Goal: Task Accomplishment & Management: Manage account settings

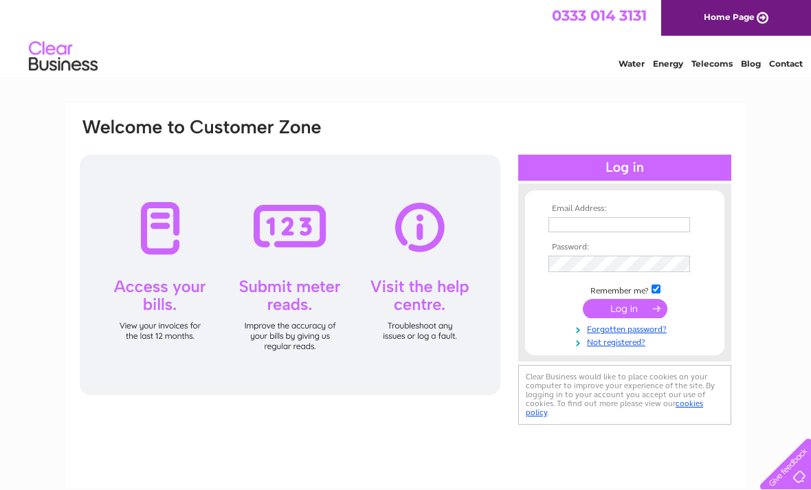
click at [558, 218] on input "text" at bounding box center [618, 224] width 141 height 15
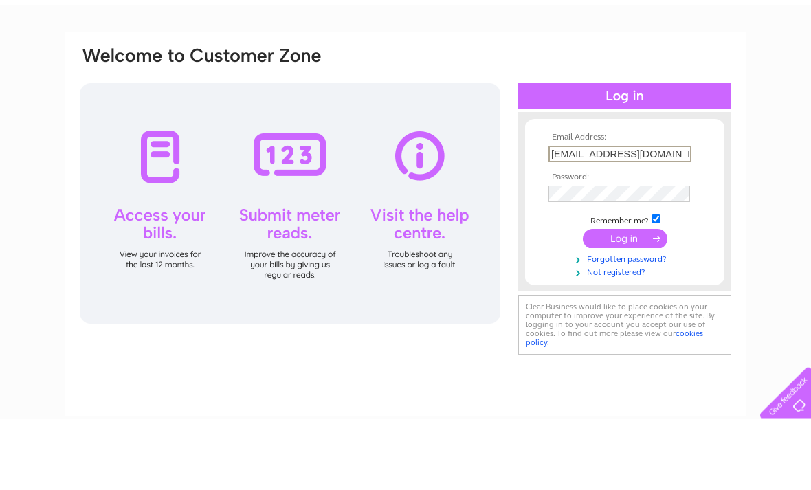
type input "cacawright1@hotmail.com"
click at [541, 204] on form "Email Address: cacawright1@hotmail.com Password:" at bounding box center [624, 276] width 199 height 145
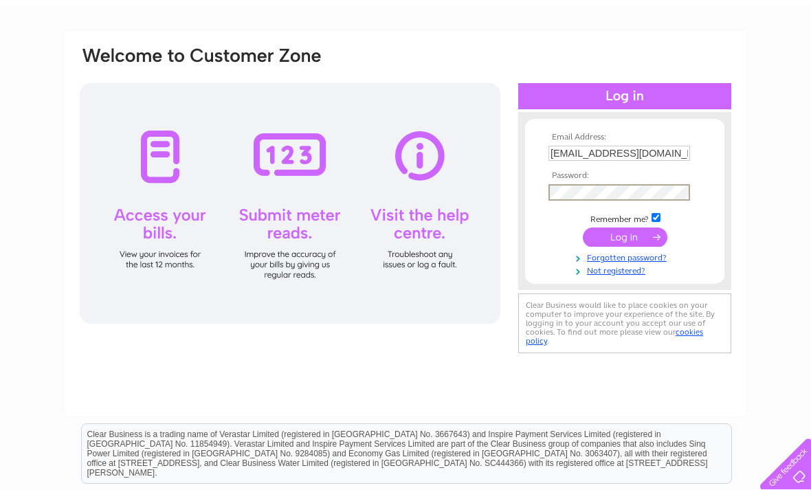
scroll to position [71, 0]
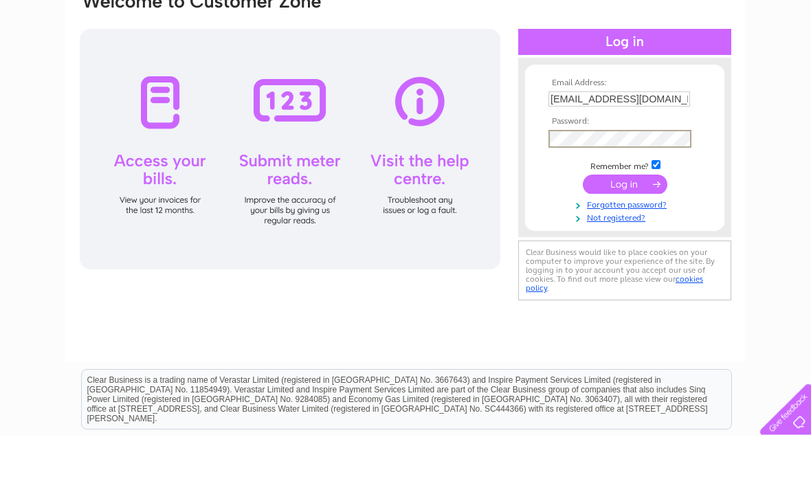
click at [604, 229] on input "submit" at bounding box center [624, 238] width 84 height 19
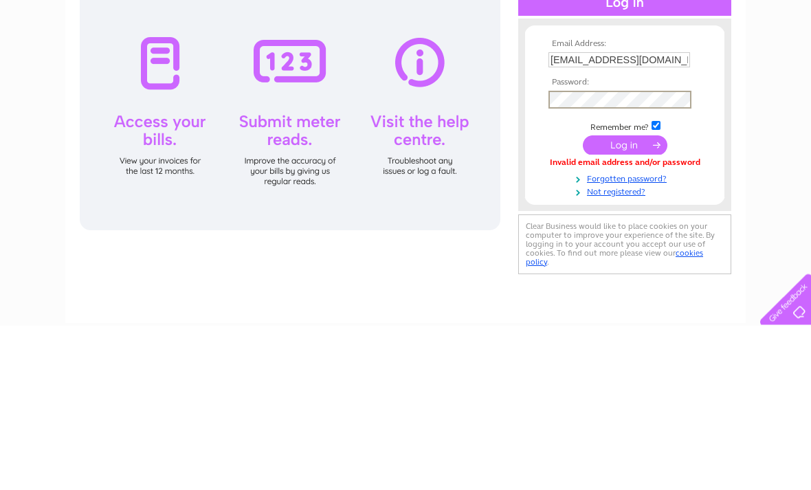
click at [594, 300] on input "submit" at bounding box center [624, 309] width 84 height 19
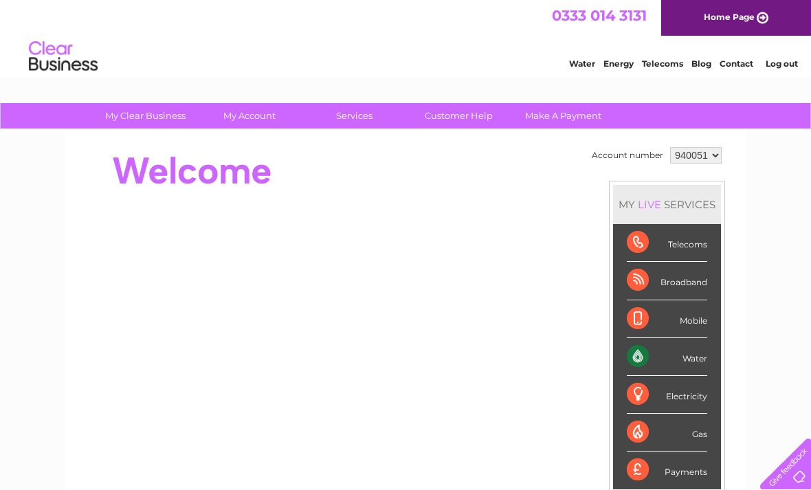
click at [608, 140] on div "Account number 940051 MY LIVE SERVICES Telecoms Broadband Mobile Water Electric…" at bounding box center [405, 385] width 680 height 510
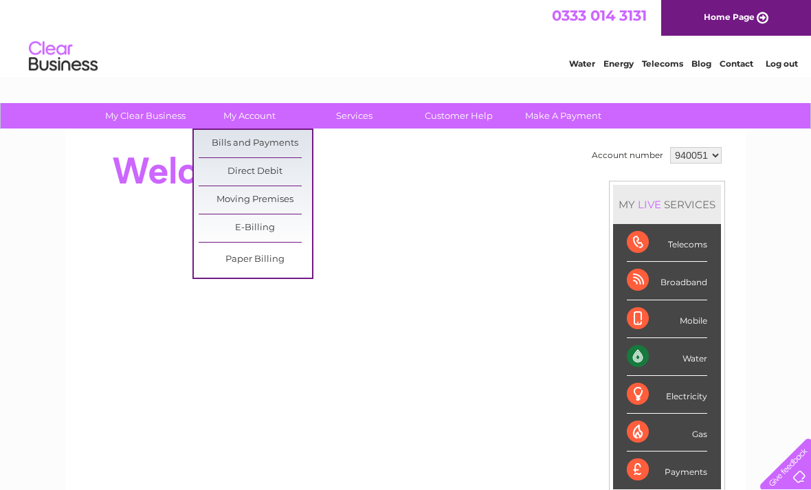
click at [209, 145] on link "Bills and Payments" at bounding box center [255, 143] width 113 height 27
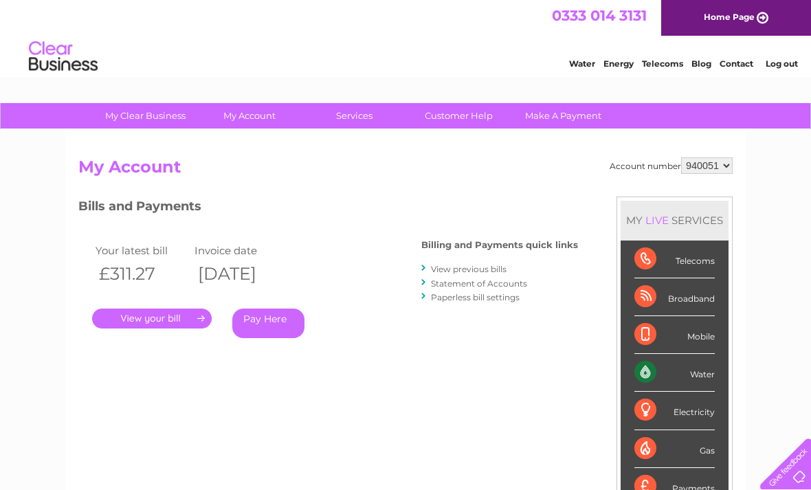
click at [124, 301] on div ". Pay Here" at bounding box center [229, 298] width 275 height 21
click at [124, 319] on link "." at bounding box center [152, 318] width 120 height 20
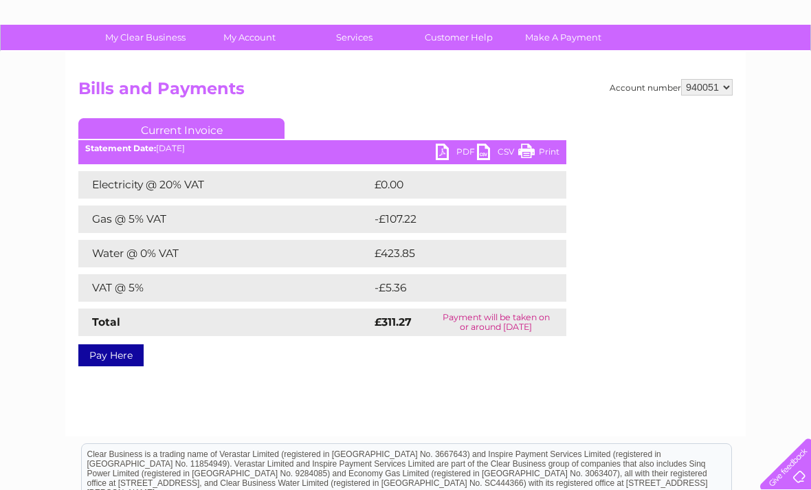
scroll to position [41, 0]
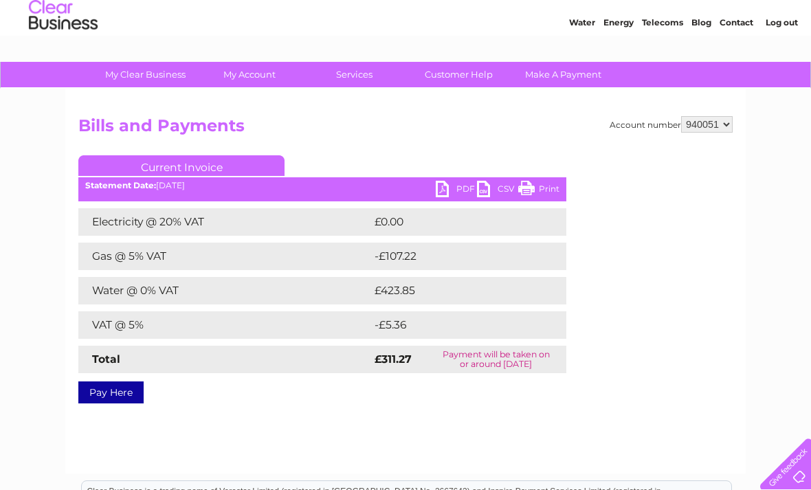
click at [442, 187] on link "PDF" at bounding box center [455, 191] width 41 height 20
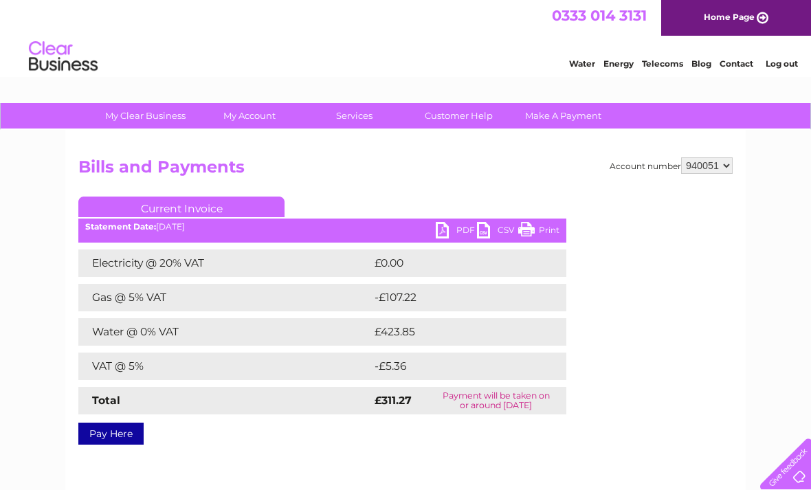
click at [782, 65] on link "Log out" at bounding box center [781, 63] width 32 height 10
